Goal: Check status

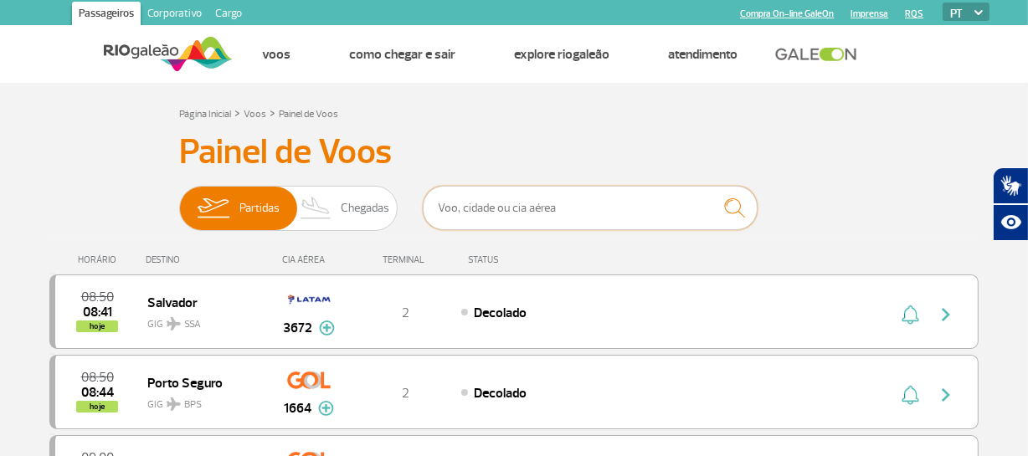
click at [667, 218] on input "text" at bounding box center [590, 208] width 335 height 44
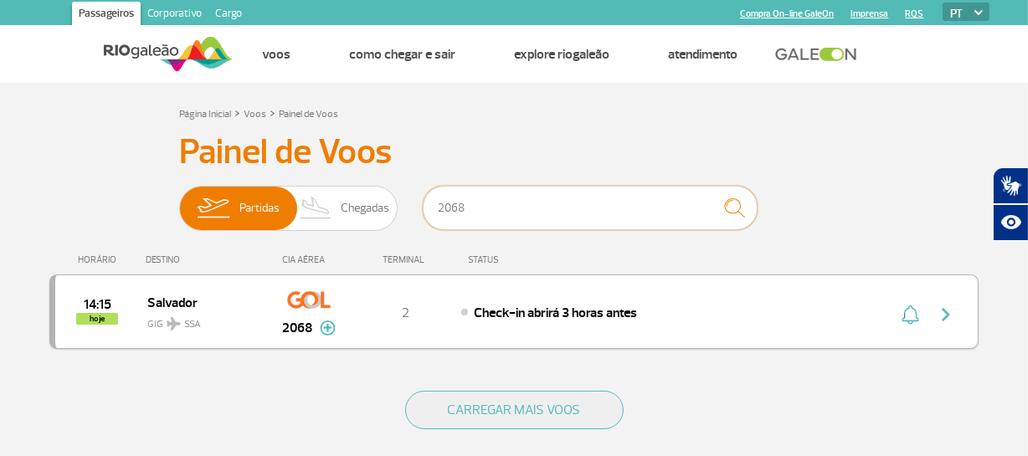
type input "2068"
click at [937, 310] on img "button" at bounding box center [946, 315] width 20 height 20
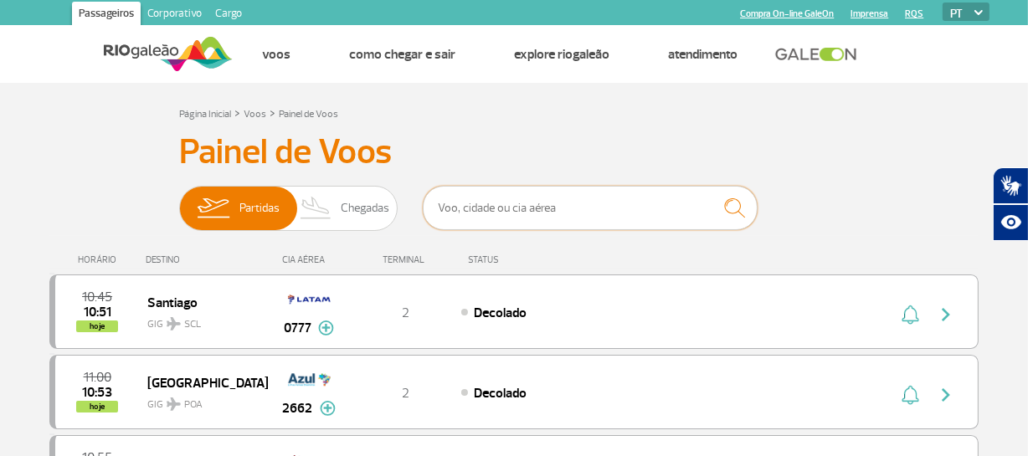
click at [530, 223] on input "text" at bounding box center [590, 208] width 335 height 44
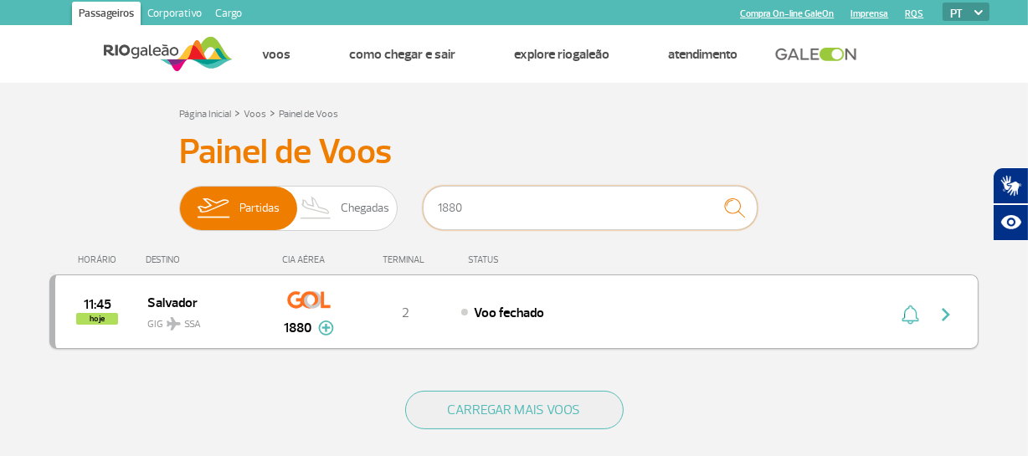
type input "1880"
click at [946, 317] on img "button" at bounding box center [946, 315] width 20 height 20
